Goal: Task Accomplishment & Management: Use online tool/utility

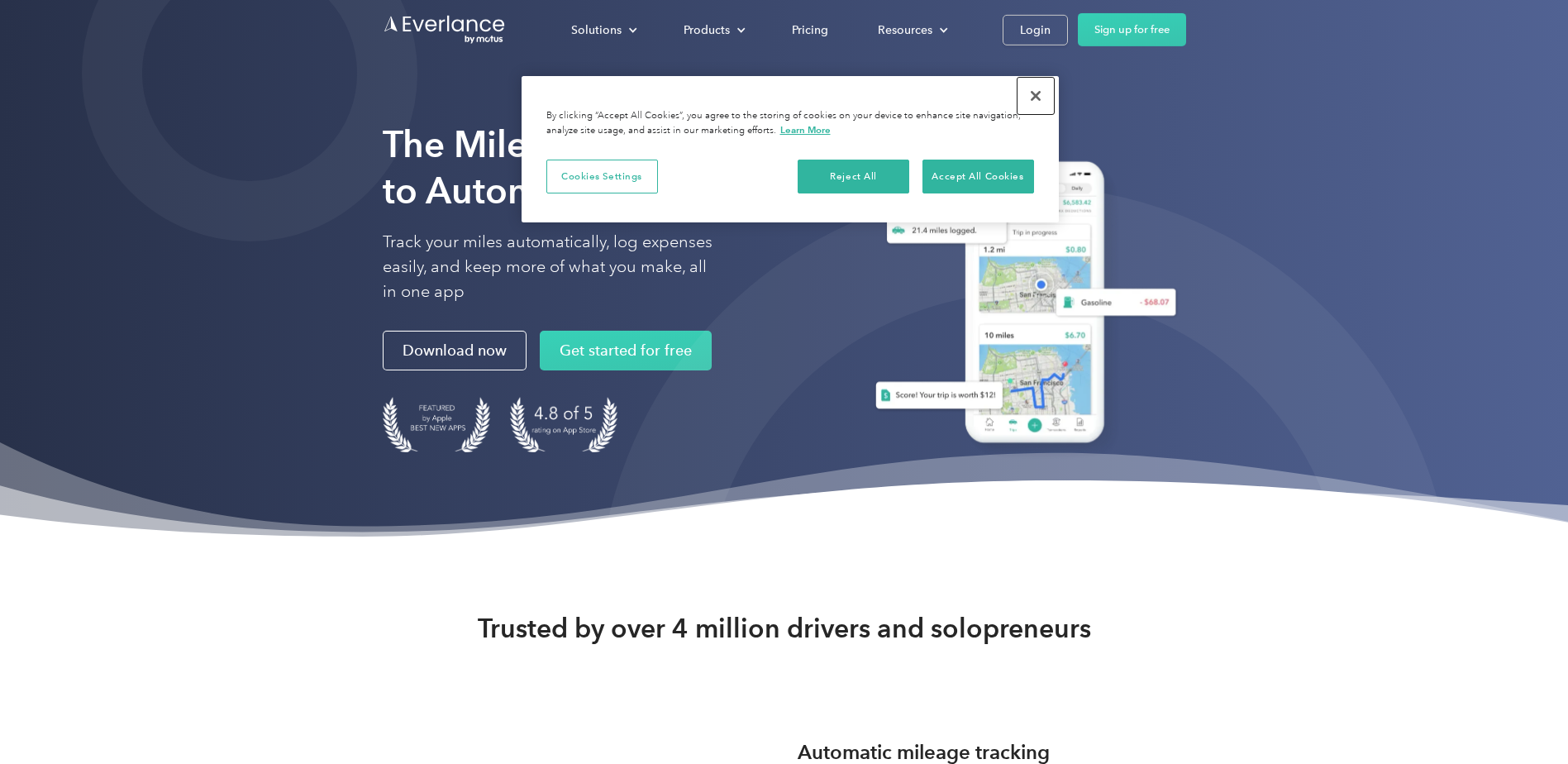
click at [1036, 96] on button "Close" at bounding box center [1035, 96] width 36 height 36
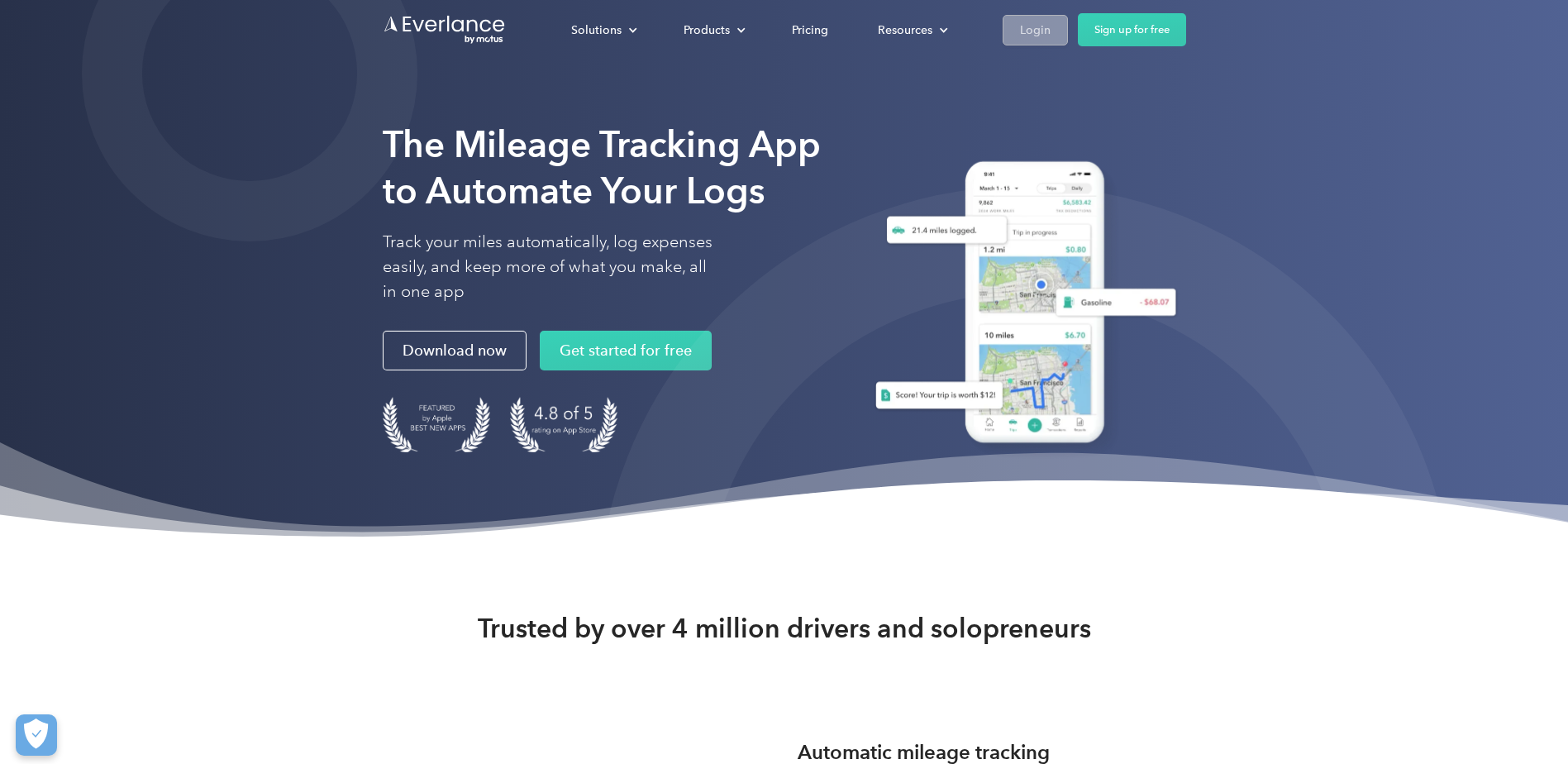
click at [1023, 26] on div "Login" at bounding box center [1035, 31] width 31 height 21
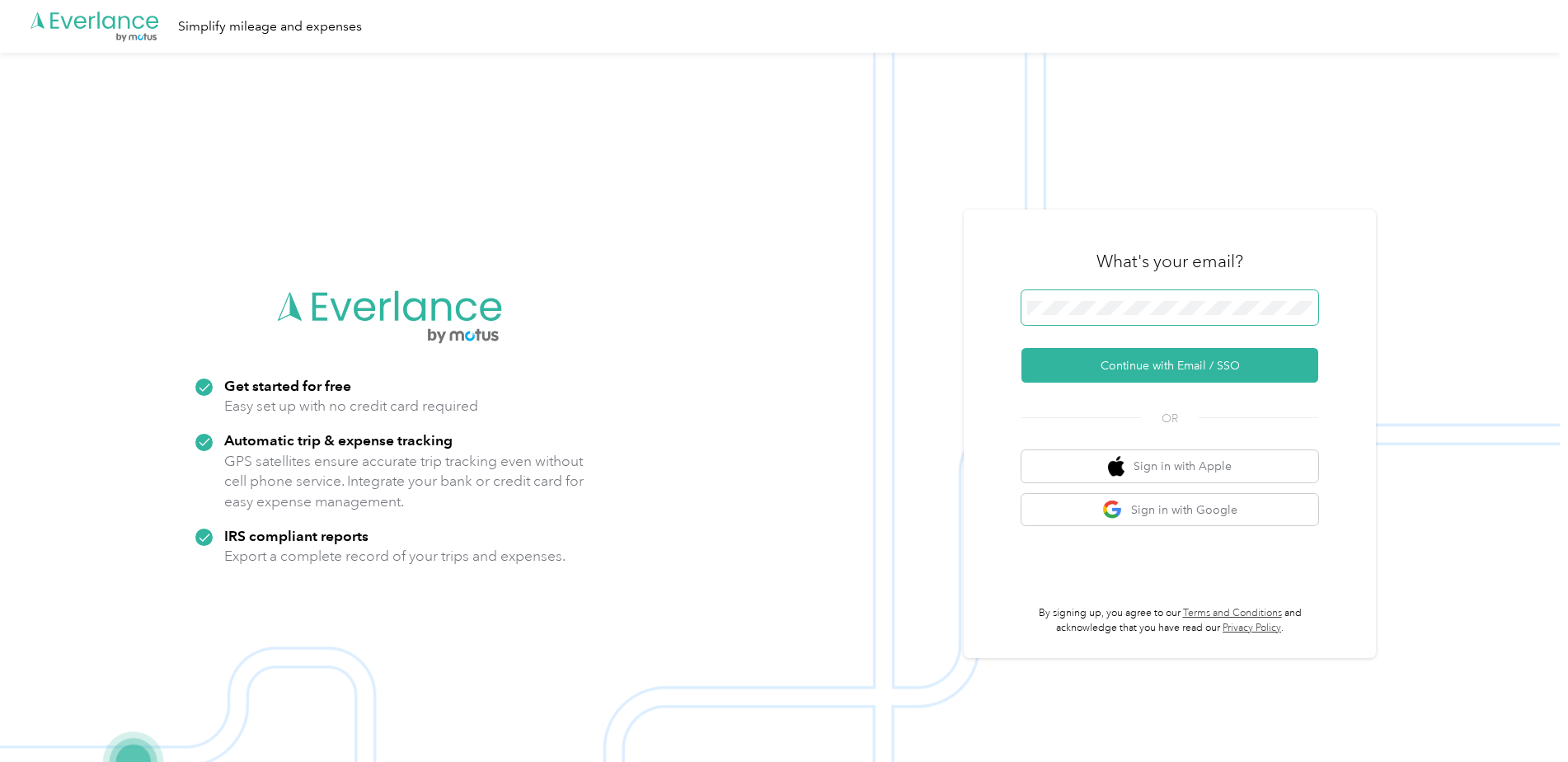
click at [1143, 315] on form "Continue with Email / SSO" at bounding box center [1170, 336] width 297 height 92
drag, startPoint x: 1173, startPoint y: 364, endPoint x: 1143, endPoint y: 316, distance: 56.6
click at [1143, 315] on body ".cls-1 { fill: #00adee; } .cls-2 { fill: #fff; } .cls-3 { fill: #707372; } .cls…" at bounding box center [780, 407] width 1560 height 814
click at [1021, 348] on button "Continue with Email / SSO" at bounding box center [1170, 365] width 297 height 34
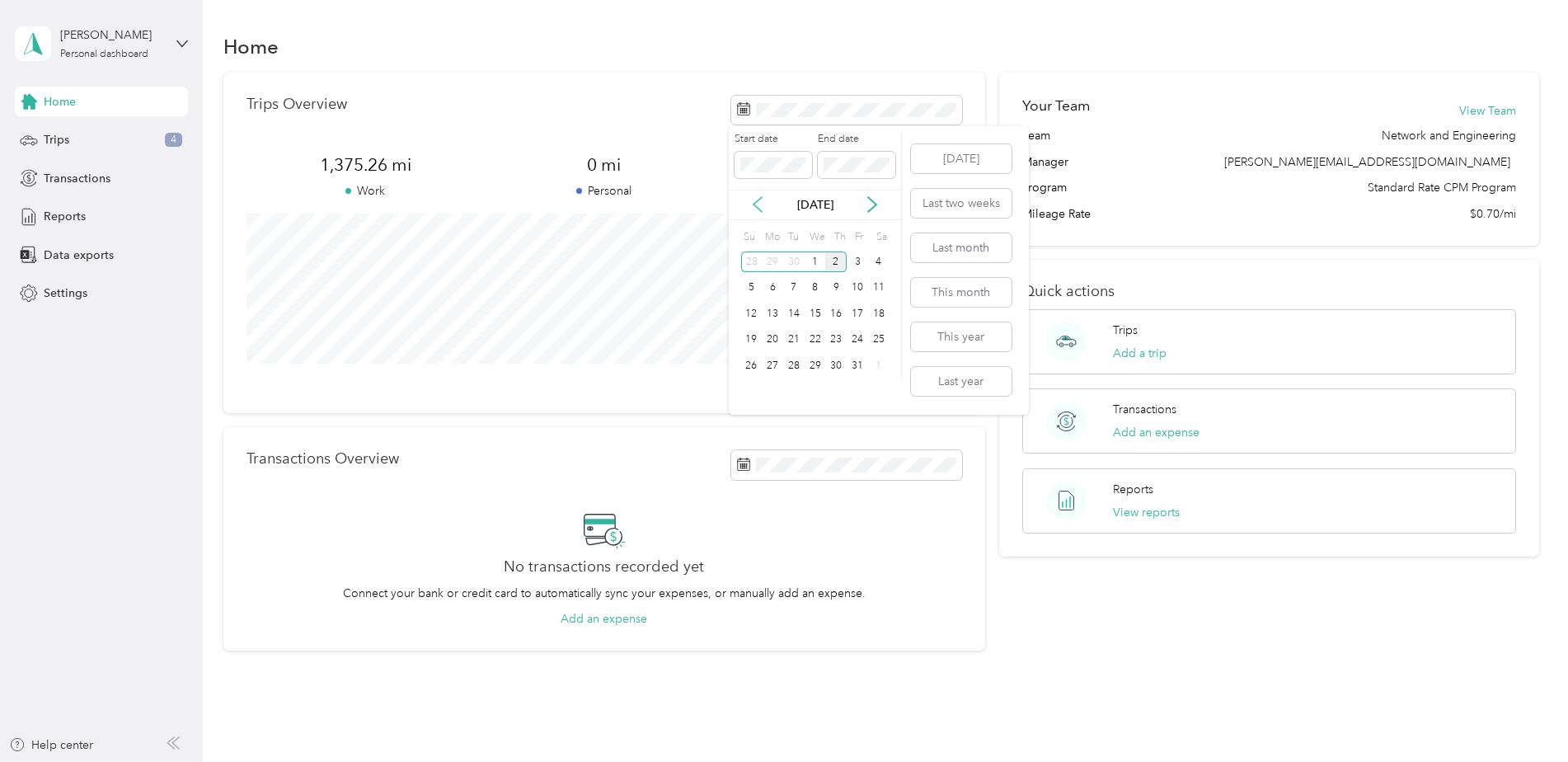
click at [757, 210] on icon at bounding box center [757, 204] width 16 height 16
click at [775, 260] on div "1" at bounding box center [773, 262] width 22 height 21
click at [792, 363] on div "30" at bounding box center [794, 366] width 22 height 21
click at [69, 143] on span "Trips" at bounding box center [56, 140] width 26 height 17
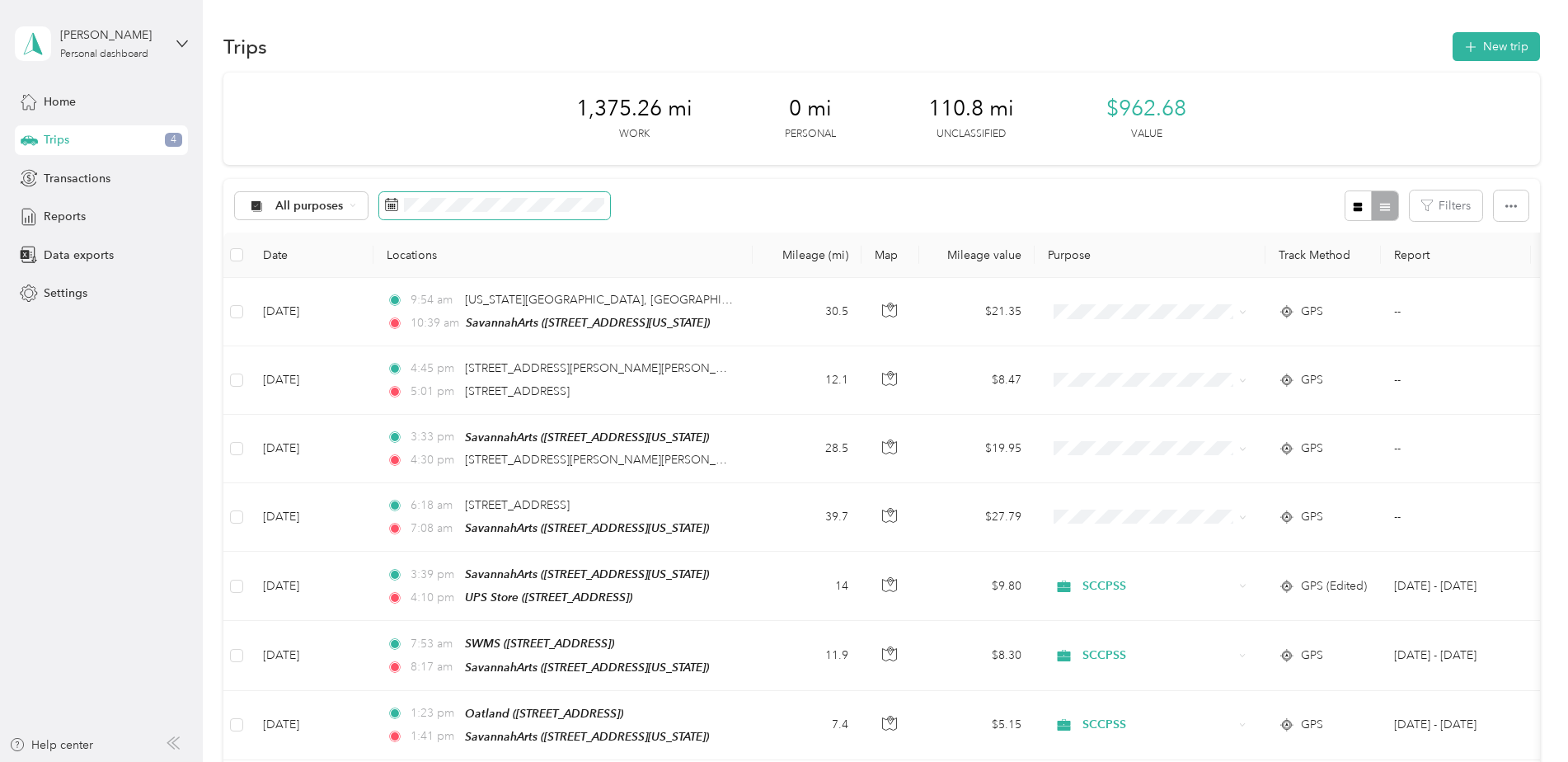
click at [391, 206] on icon at bounding box center [392, 205] width 13 height 13
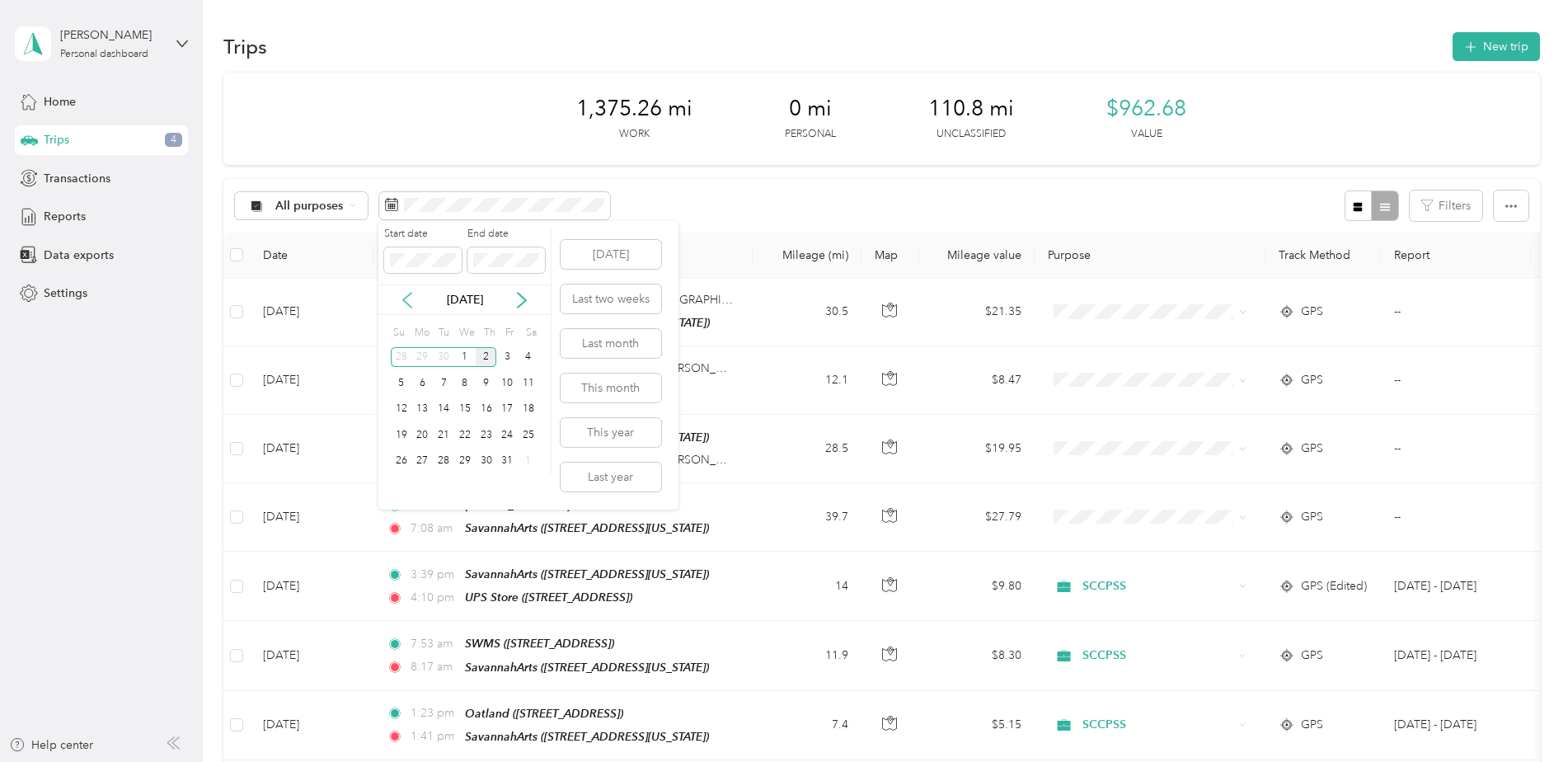
click at [408, 300] on icon at bounding box center [407, 299] width 16 height 16
click at [418, 356] on div "1" at bounding box center [423, 357] width 22 height 21
click at [442, 464] on div "30" at bounding box center [443, 461] width 22 height 21
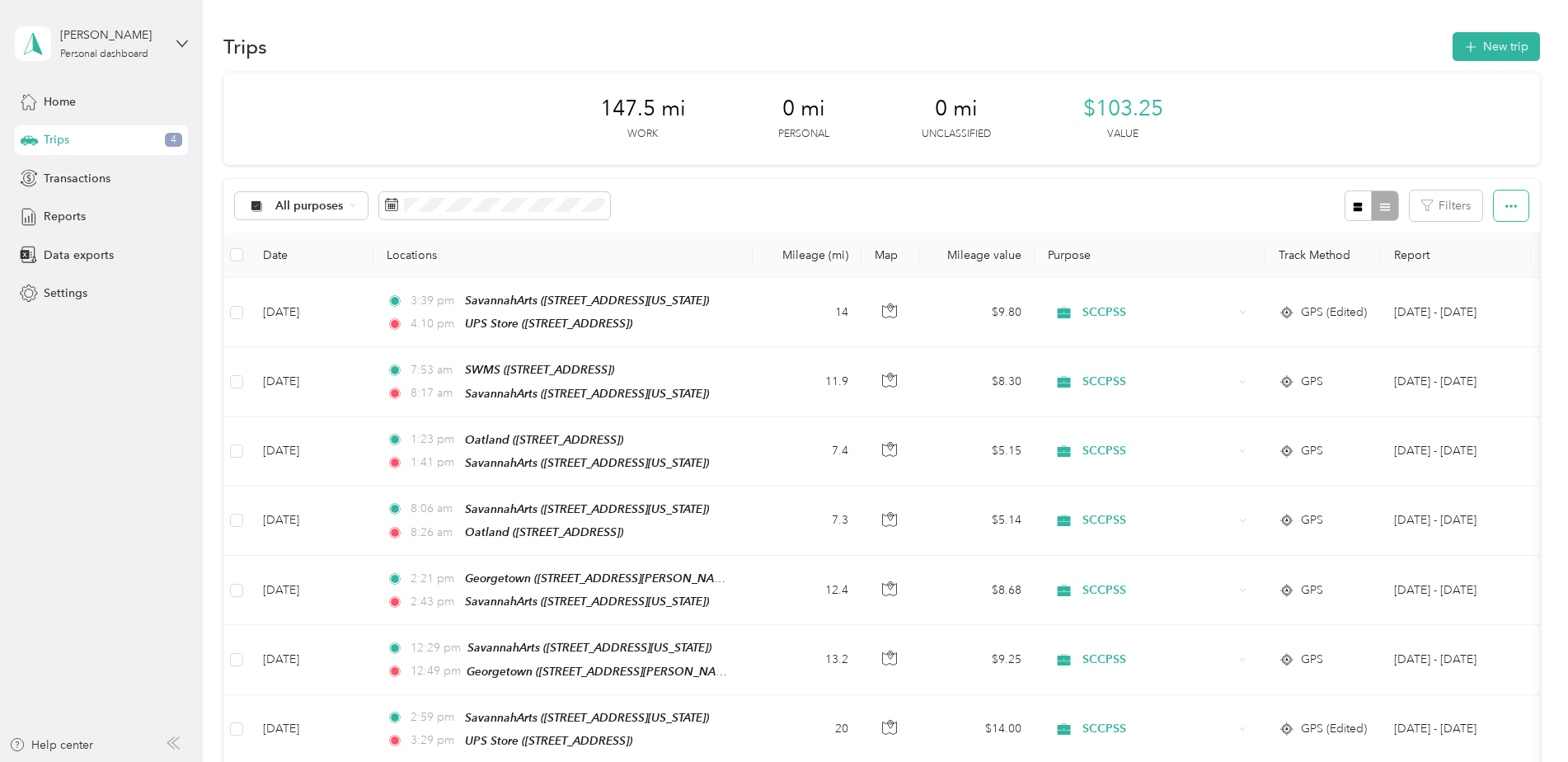
click at [1511, 211] on icon "button" at bounding box center [1511, 206] width 11 height 11
click at [1223, 131] on div "147.5 mi Work 0 mi Personal 0 mi Unclassified $103.25 Value" at bounding box center [882, 118] width 1317 height 92
click at [51, 208] on span "Reports" at bounding box center [65, 216] width 42 height 17
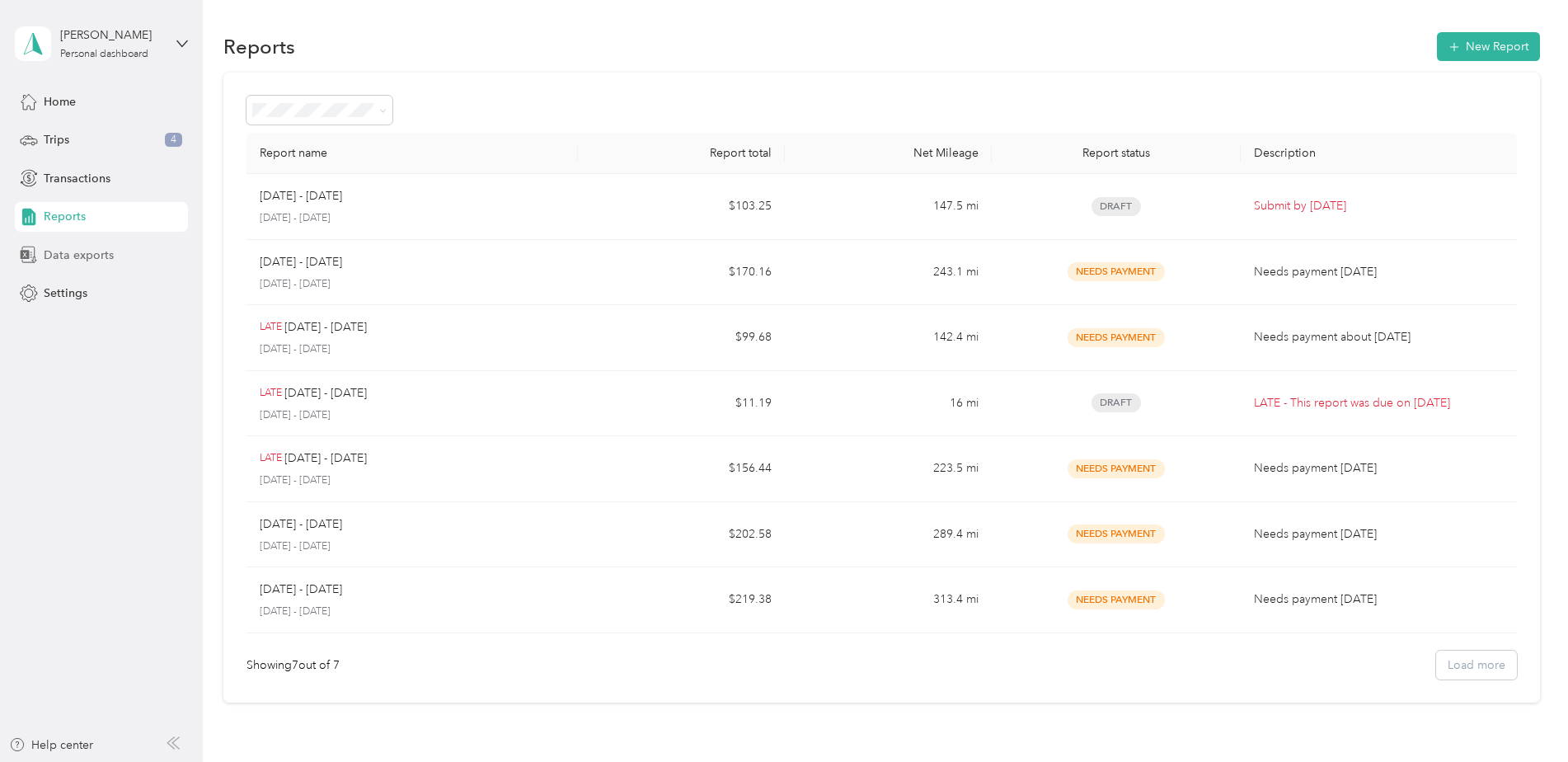
click at [82, 251] on span "Data exports" at bounding box center [79, 255] width 70 height 17
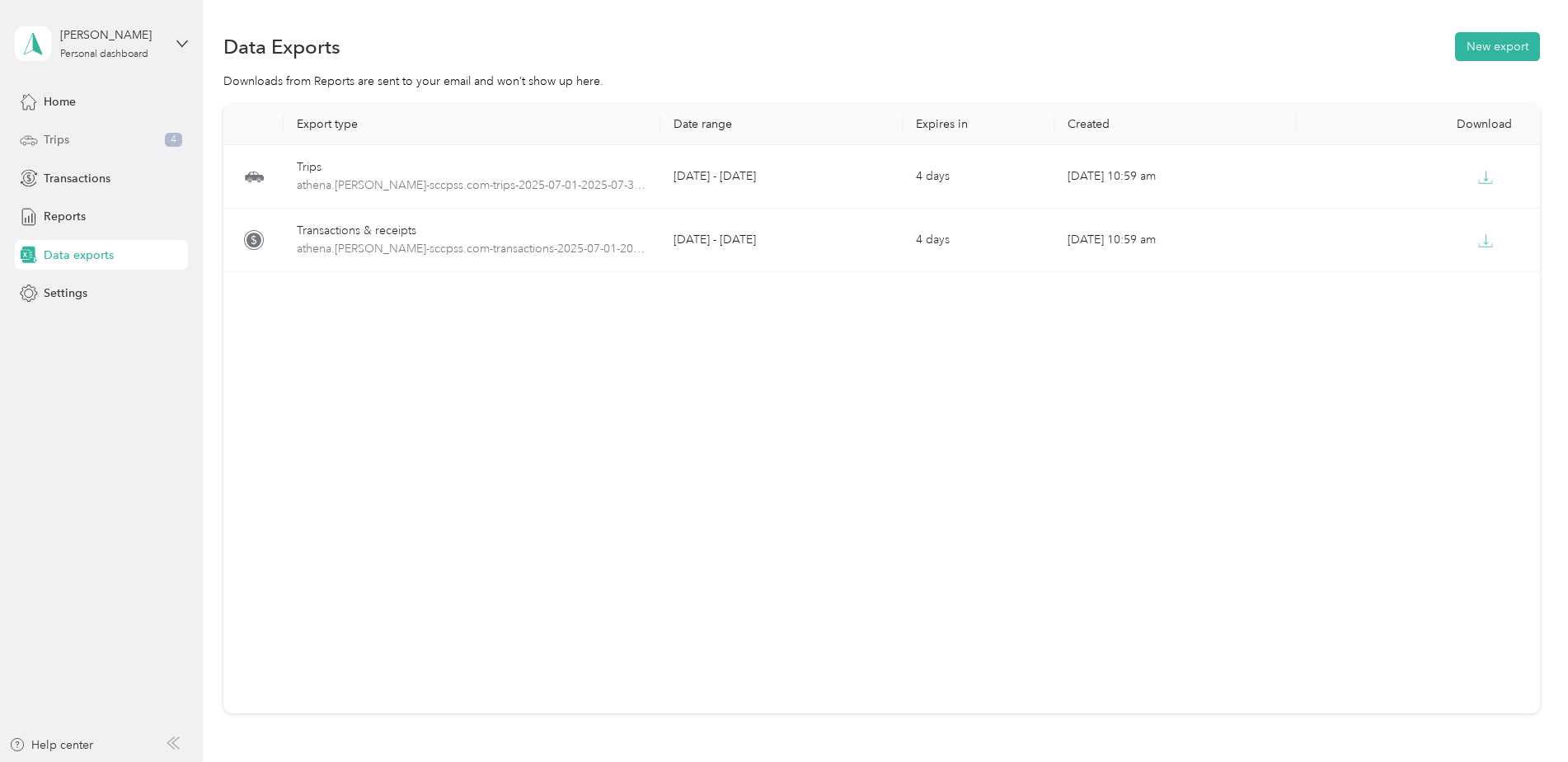
click at [47, 139] on span "Trips" at bounding box center [56, 140] width 26 height 17
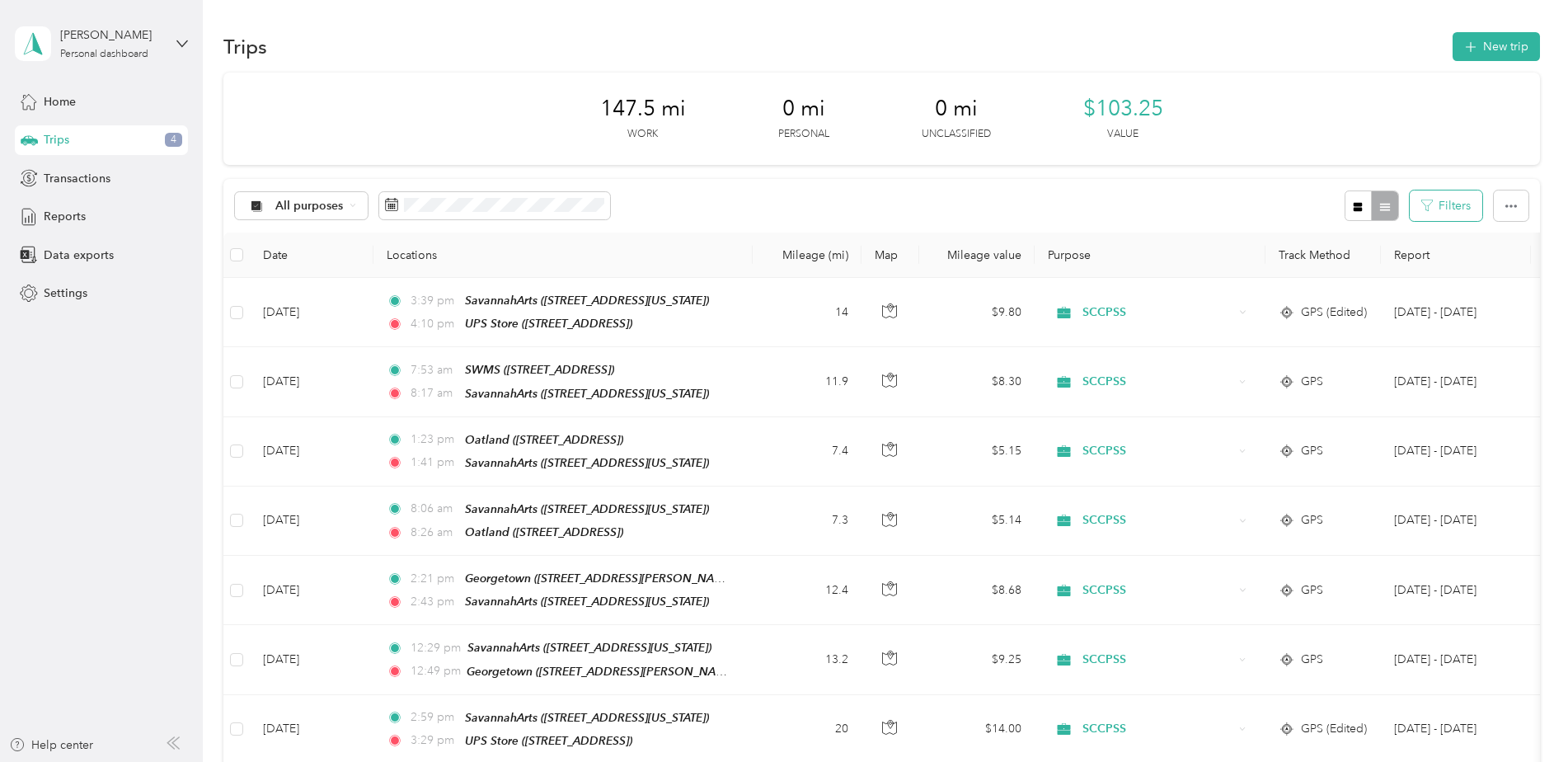
click at [1446, 208] on button "Filters" at bounding box center [1446, 206] width 72 height 30
click at [1297, 139] on div "147.5 mi Work 0 mi Personal 0 mi Unclassified $103.25 Value" at bounding box center [882, 118] width 1317 height 92
click at [1380, 210] on div at bounding box center [1372, 206] width 53 height 30
click at [1357, 208] on icon "button" at bounding box center [1358, 207] width 10 height 10
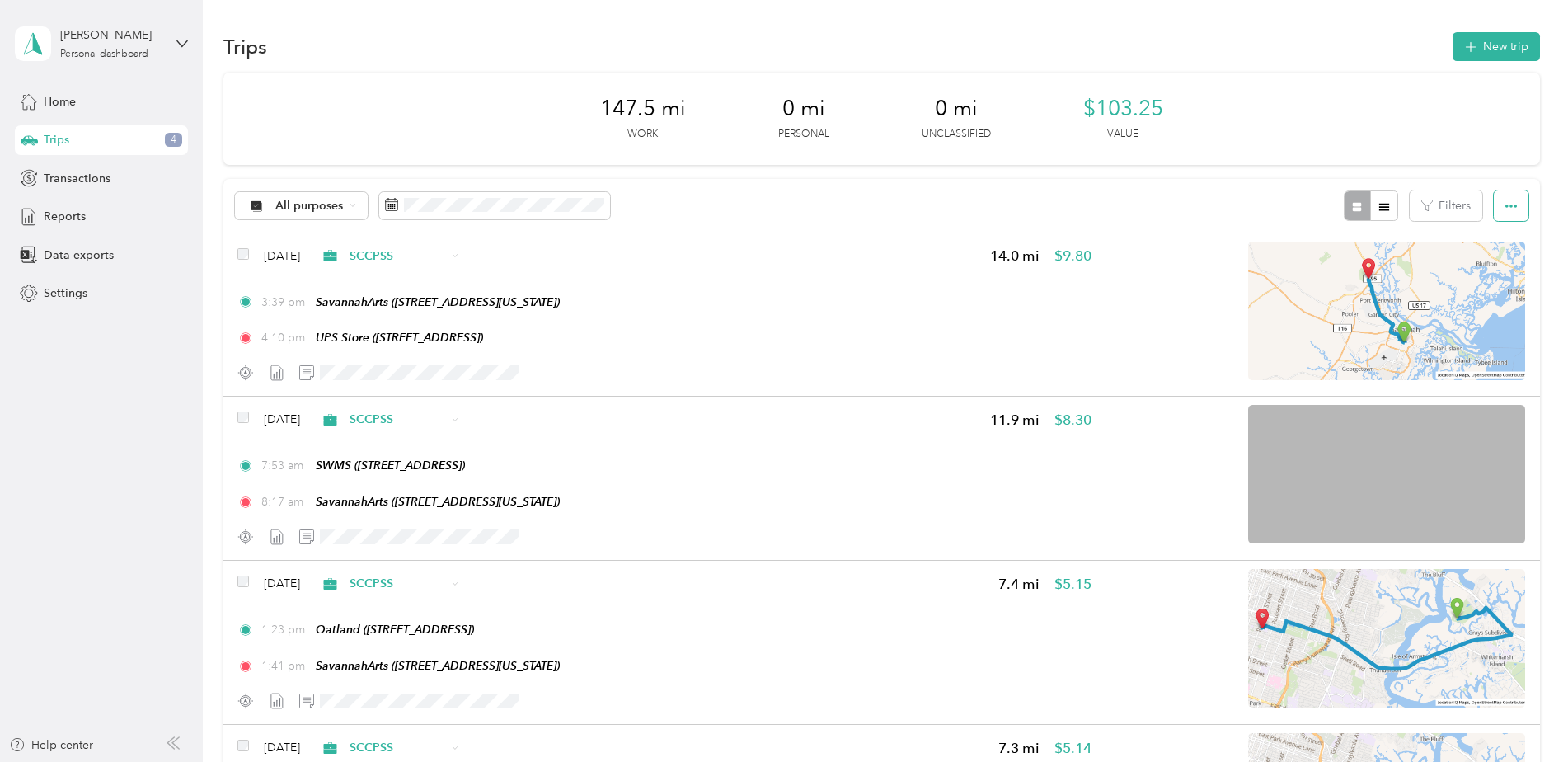
click at [1506, 204] on icon "button" at bounding box center [1511, 206] width 11 height 11
click at [1489, 266] on span "Export" at bounding box center [1483, 266] width 34 height 14
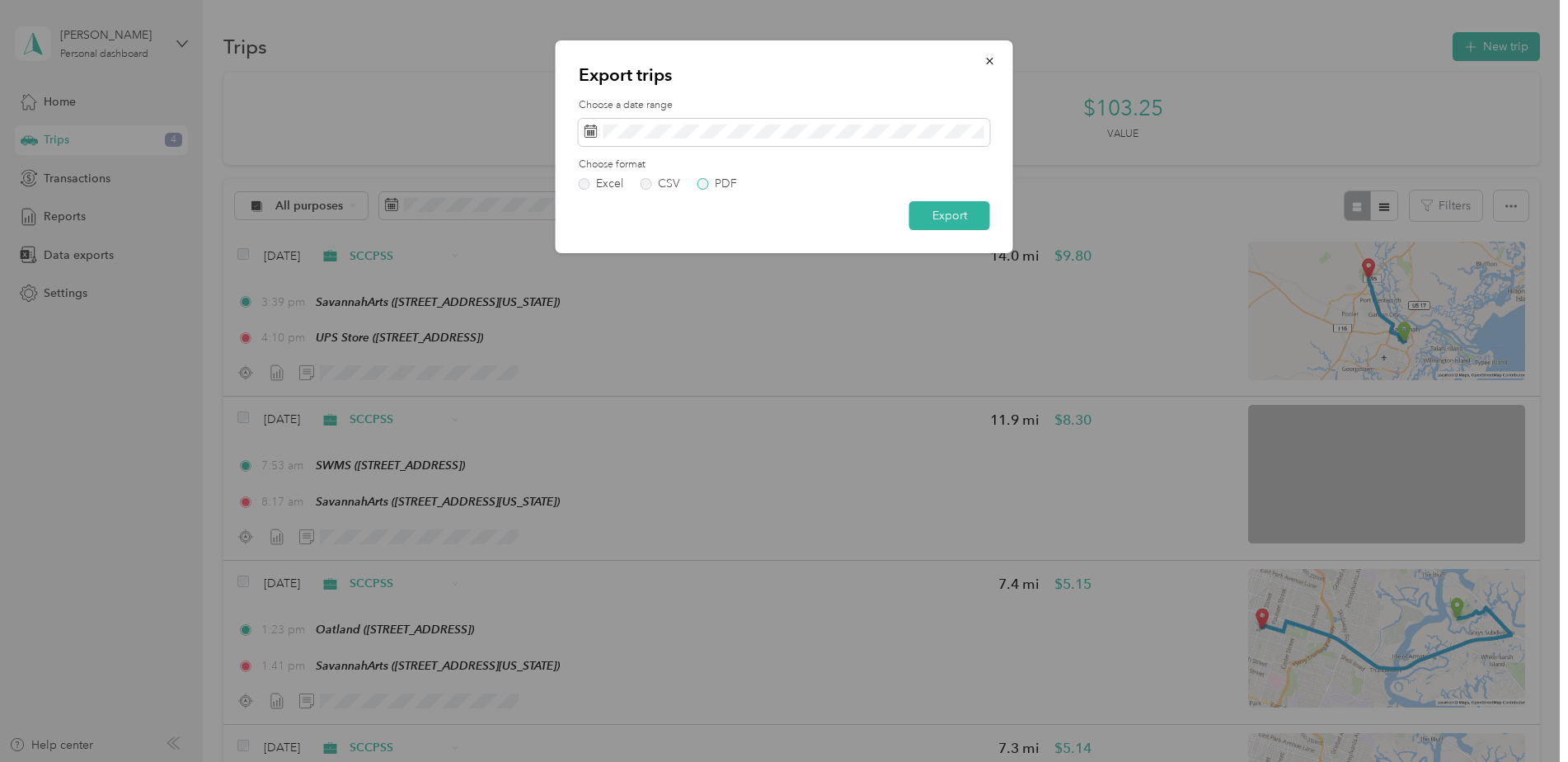
click at [701, 184] on label "PDF" at bounding box center [717, 184] width 40 height 11
click at [947, 217] on button "Export" at bounding box center [950, 215] width 81 height 29
